Goal: Transaction & Acquisition: Purchase product/service

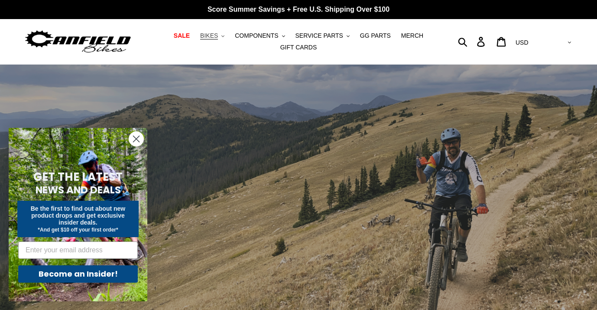
click at [212, 36] on span "BIKES" at bounding box center [209, 35] width 18 height 7
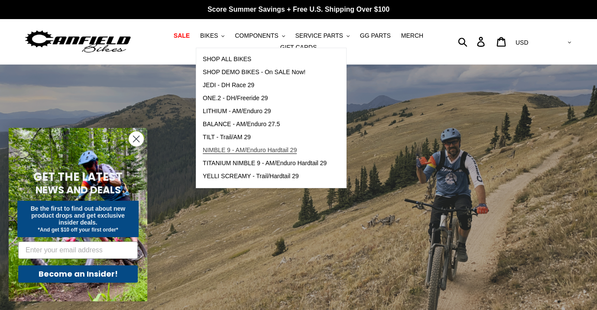
click at [221, 153] on span "NIMBLE 9 - AM/Enduro Hardtail 29" at bounding box center [250, 149] width 94 height 7
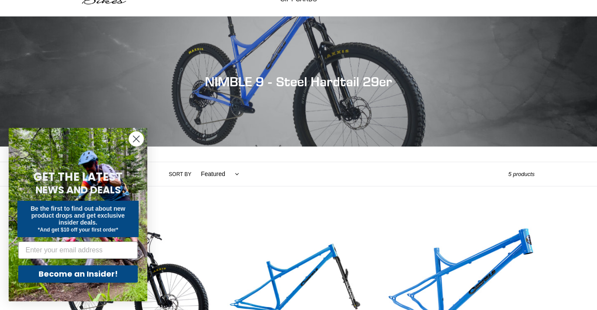
scroll to position [49, 0]
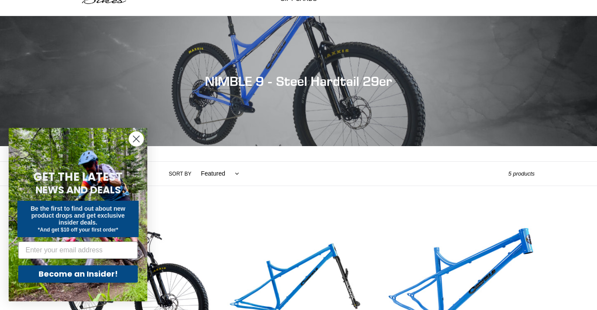
click at [132, 142] on circle "Close dialog" at bounding box center [136, 139] width 14 height 14
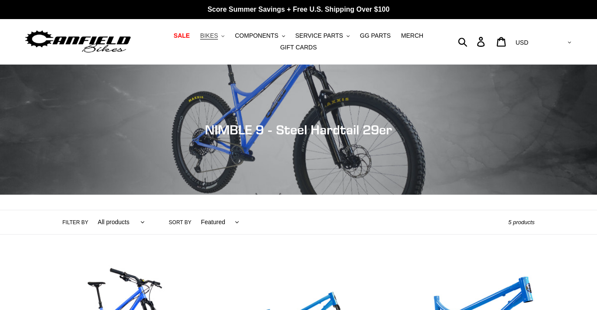
scroll to position [0, 0]
click at [216, 34] on span "BIKES" at bounding box center [209, 35] width 18 height 7
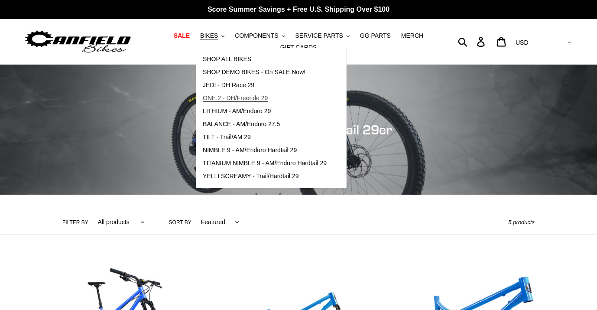
click at [221, 97] on span "ONE.2 - DH/Freeride 29" at bounding box center [235, 97] width 65 height 7
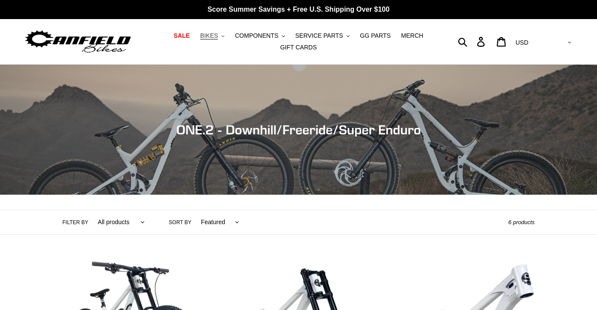
click at [218, 38] on span "BIKES" at bounding box center [209, 35] width 18 height 7
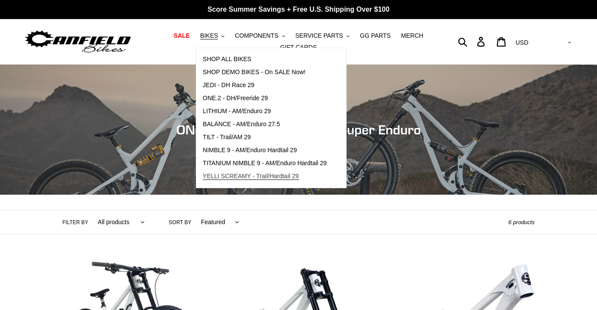
click at [244, 181] on link "YELLI SCREAMY - Trail/Hardtail 29" at bounding box center [264, 176] width 137 height 13
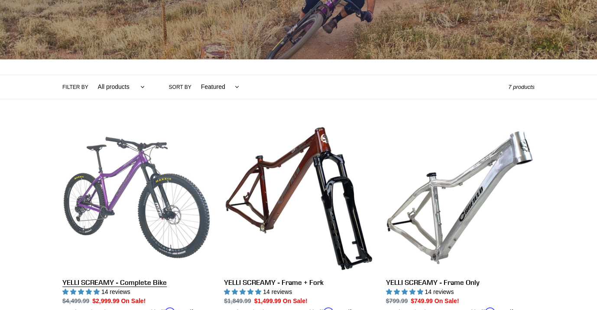
scroll to position [156, 0]
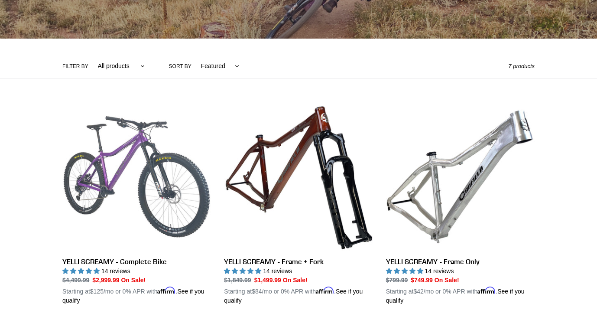
click at [149, 198] on link "YELLI SCREAMY - Complete Bike" at bounding box center [136, 203] width 149 height 203
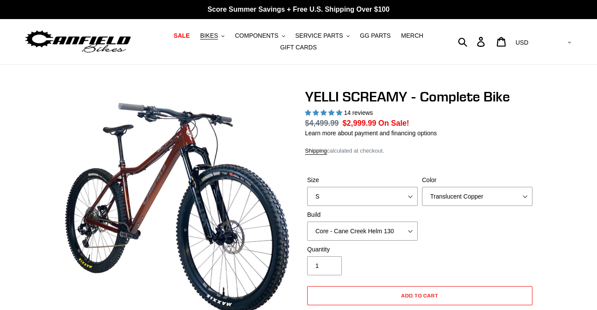
select select "highest-rating"
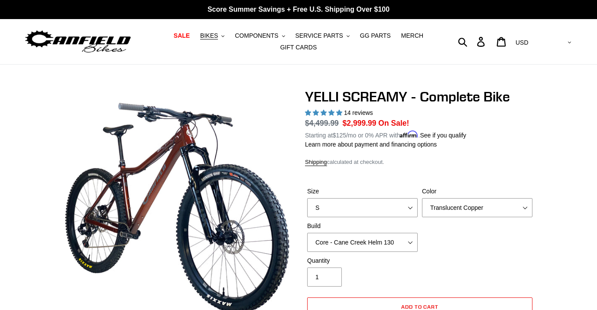
click at [399, 227] on label "Build" at bounding box center [362, 225] width 110 height 9
click at [399, 233] on select "Core - Cane Creek Helm 130 Pro - [GEOGRAPHIC_DATA] Helm 130 Core - Fox 34 SL Fa…" at bounding box center [362, 242] width 110 height 19
select select "M"
select select "Purple Haze"
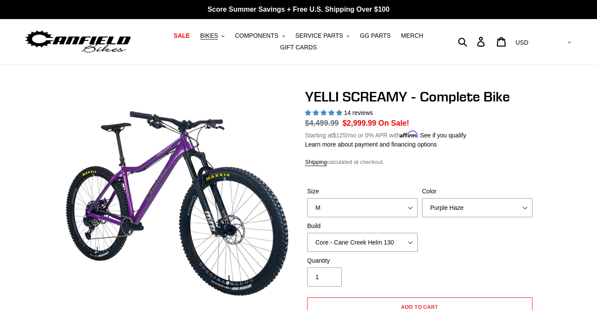
click at [446, 265] on div "Quantity 1" at bounding box center [420, 273] width 230 height 35
